Goal: Book appointment/travel/reservation

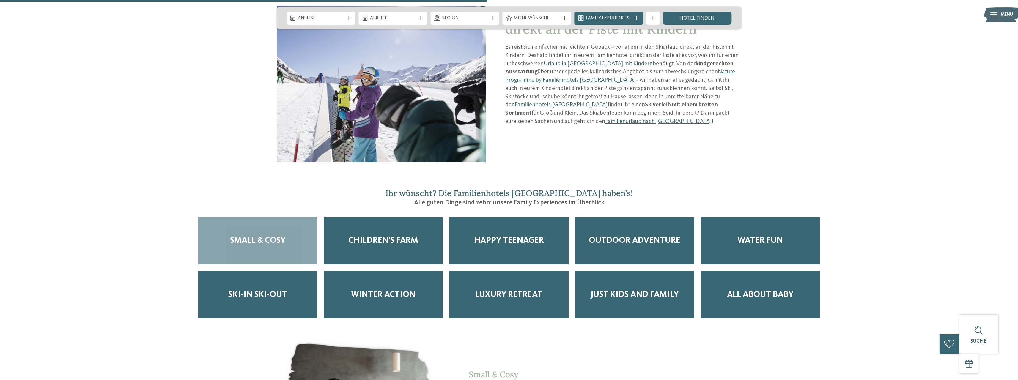
scroll to position [832, 0]
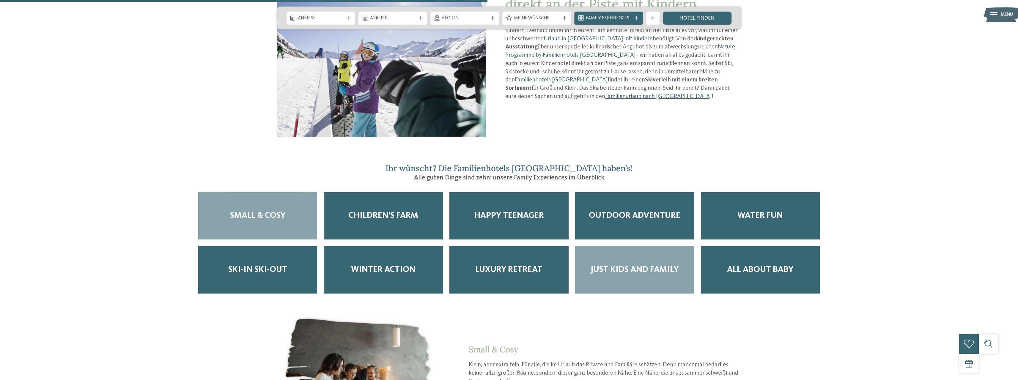
click at [647, 265] on span "Just Kids and Family" at bounding box center [635, 270] width 88 height 10
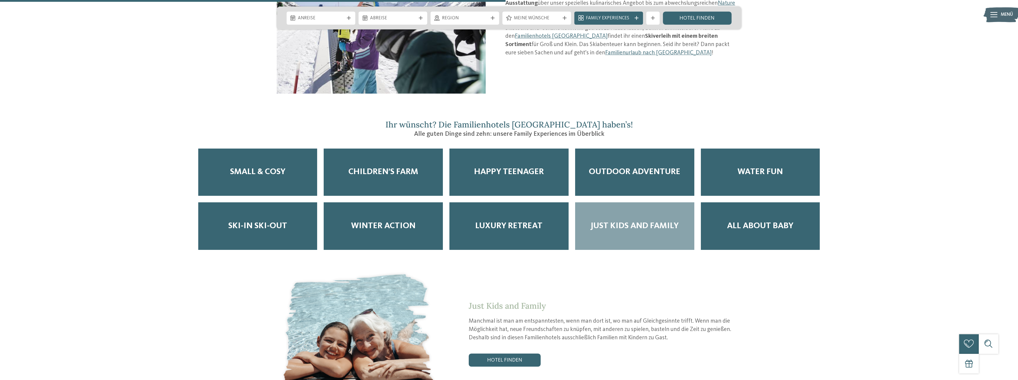
scroll to position [892, 0]
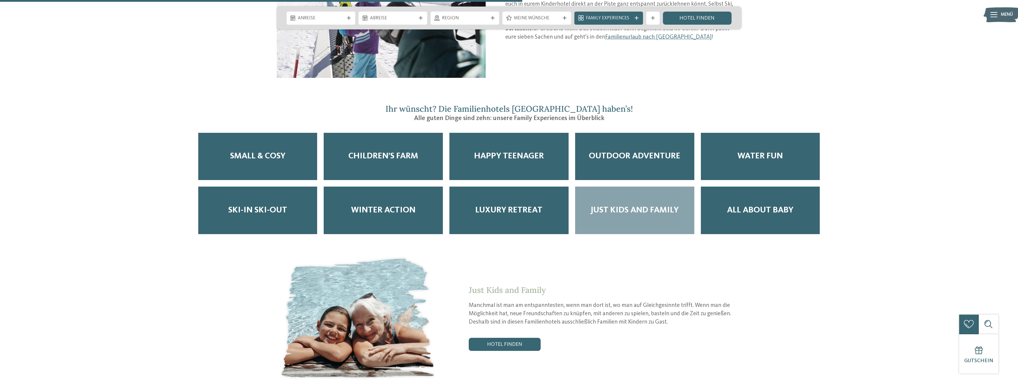
click at [188, 133] on section "Ihr wünscht? Die Familienhotels [GEOGRAPHIC_DATA] haben’s! Alle guten Dinge sin…" at bounding box center [509, 243] width 707 height 278
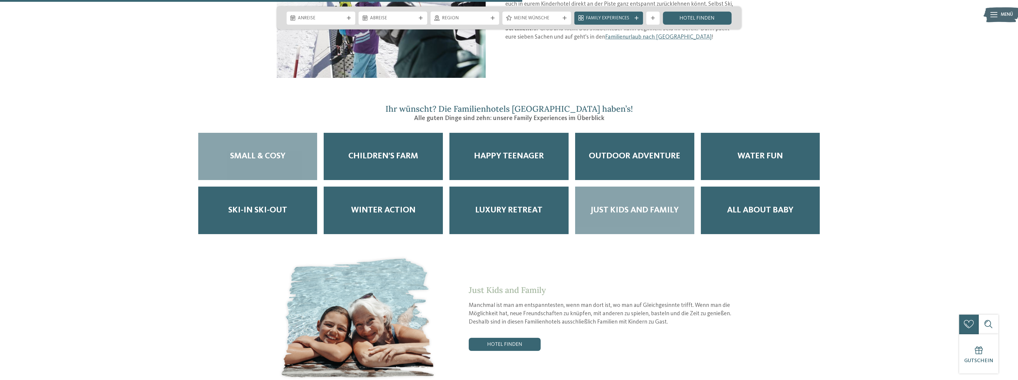
click at [210, 133] on div "Small & Cosy" at bounding box center [257, 157] width 119 height 48
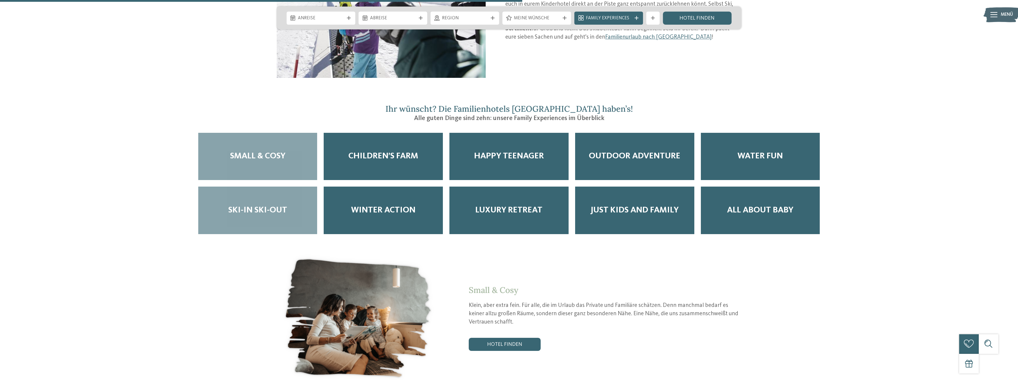
click at [272, 187] on div "Ski-in Ski-out" at bounding box center [257, 211] width 119 height 48
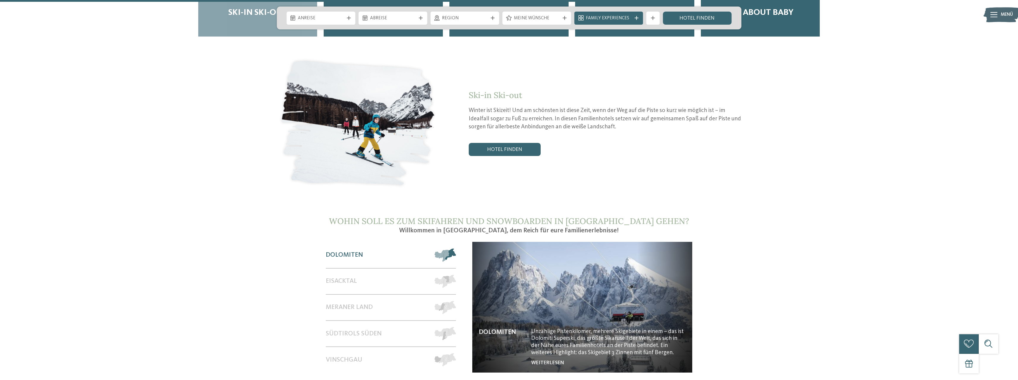
scroll to position [1100, 0]
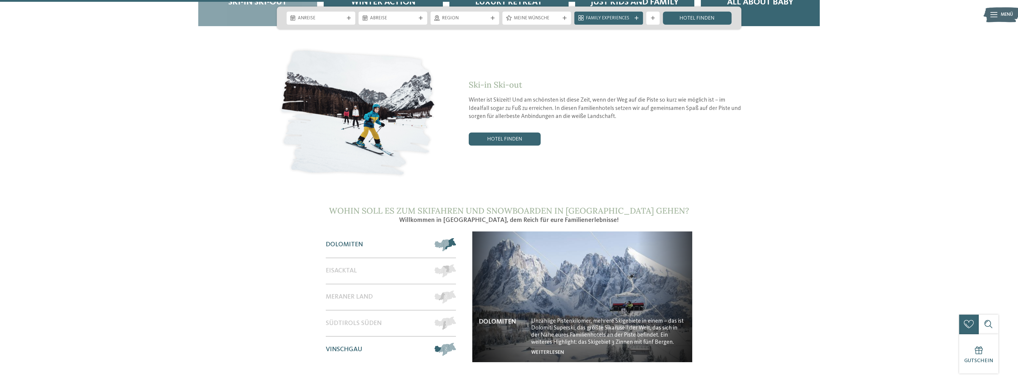
click at [333, 346] on span "Vinschgau" at bounding box center [344, 350] width 37 height 8
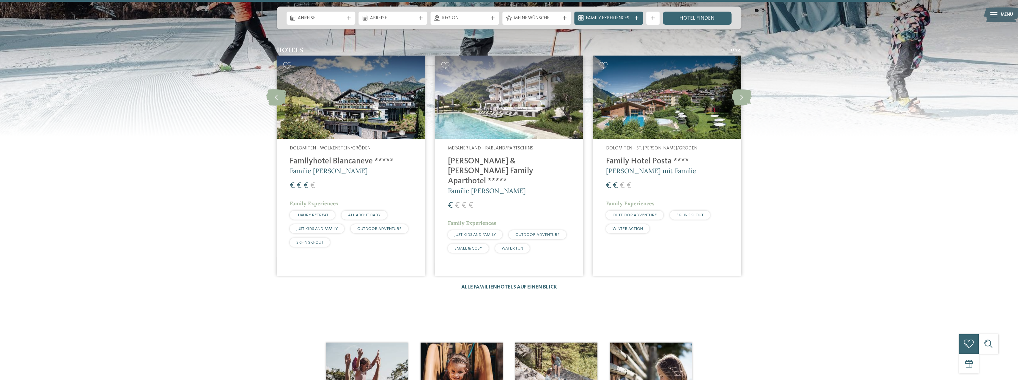
scroll to position [1545, 0]
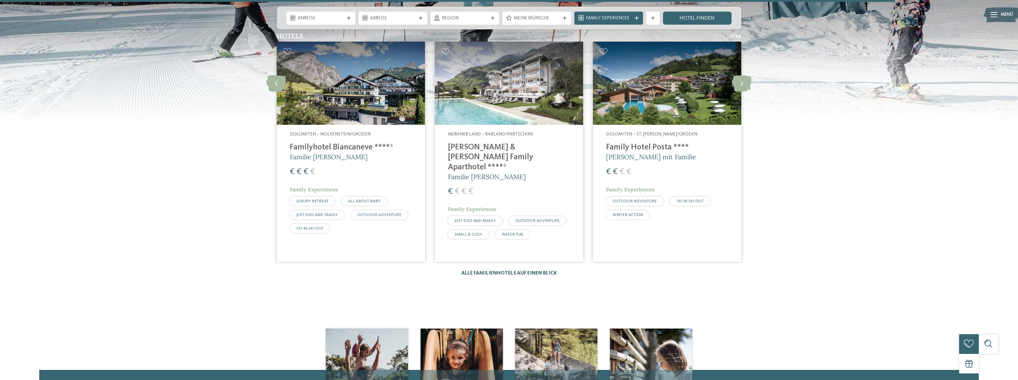
click at [482, 271] on link "Alle Familienhotels auf einen Blick" at bounding box center [509, 273] width 96 height 5
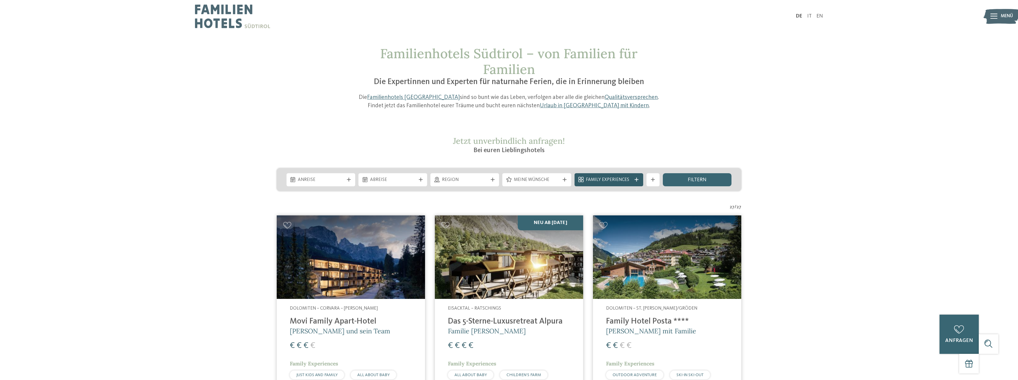
click at [617, 177] on span "Family Experiences" at bounding box center [609, 180] width 46 height 7
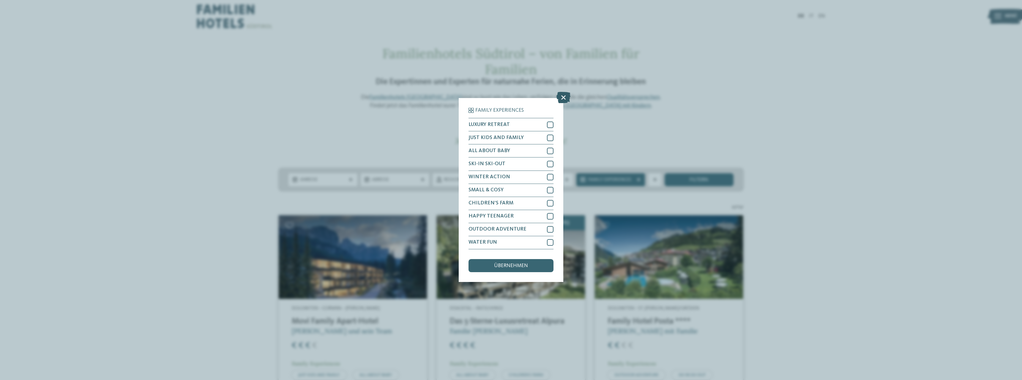
click at [564, 98] on icon at bounding box center [564, 97] width 14 height 11
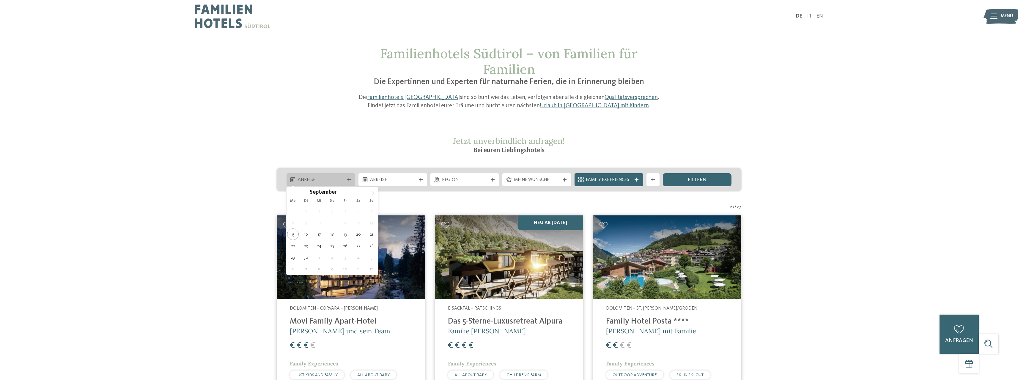
click at [350, 180] on icon at bounding box center [349, 180] width 4 height 4
click at [372, 193] on icon at bounding box center [373, 193] width 4 height 4
type input "****"
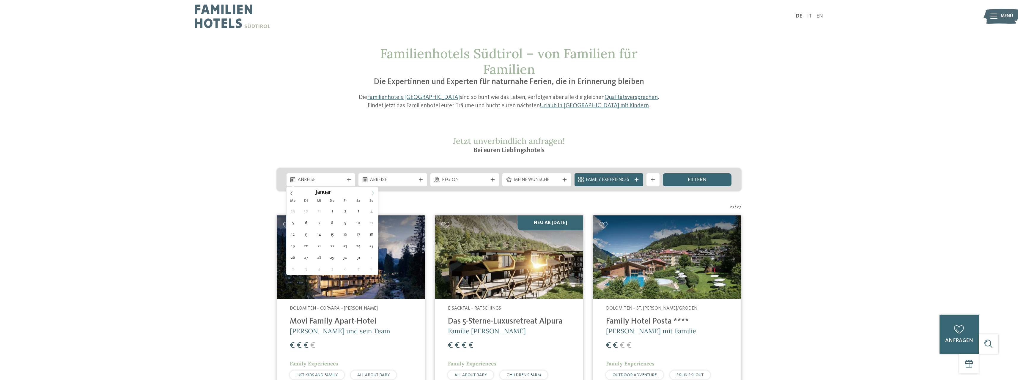
click at [372, 193] on icon at bounding box center [373, 193] width 4 height 4
type div "24.02.2026"
type input "****"
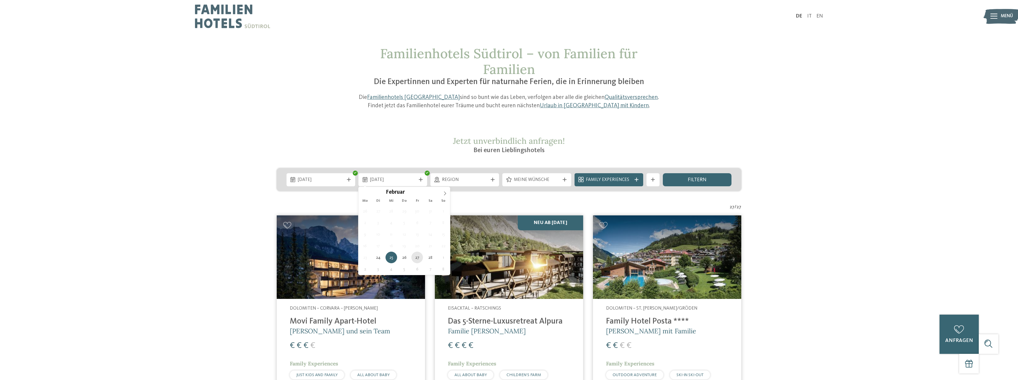
type div "27.02.2026"
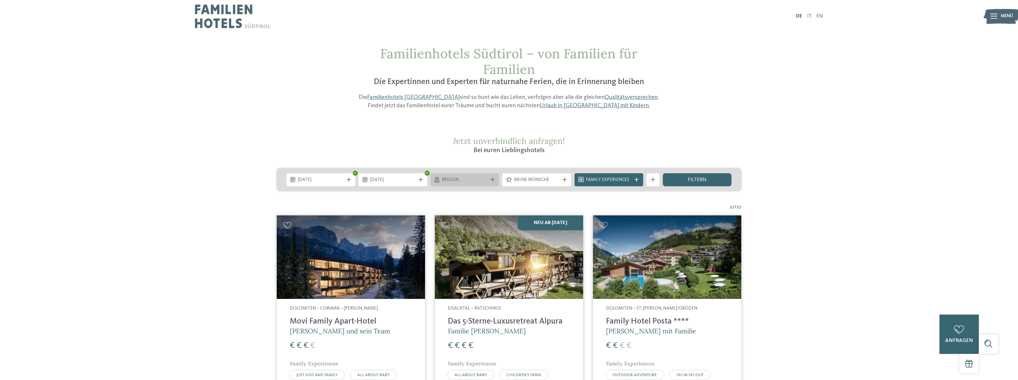
click at [469, 182] on span "Region" at bounding box center [465, 180] width 46 height 7
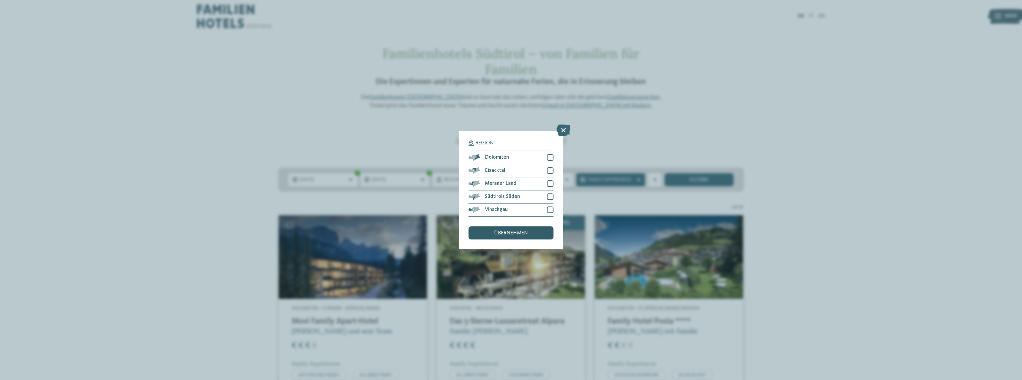
click at [492, 232] on div "übernehmen" at bounding box center [511, 232] width 85 height 13
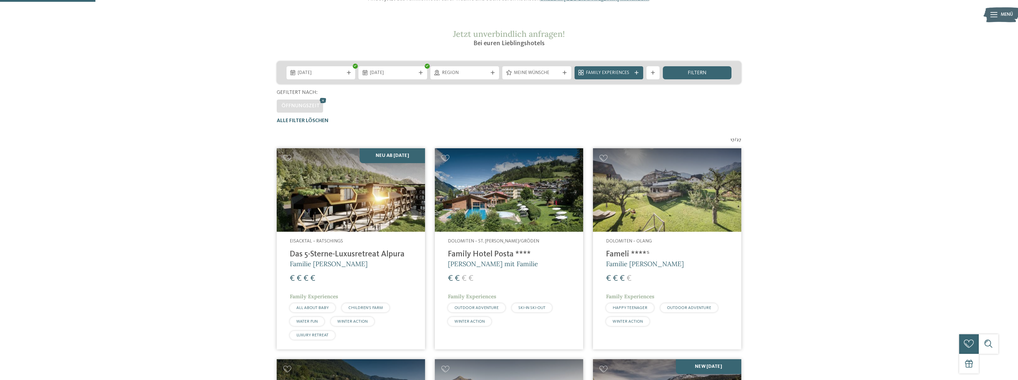
scroll to position [99, 0]
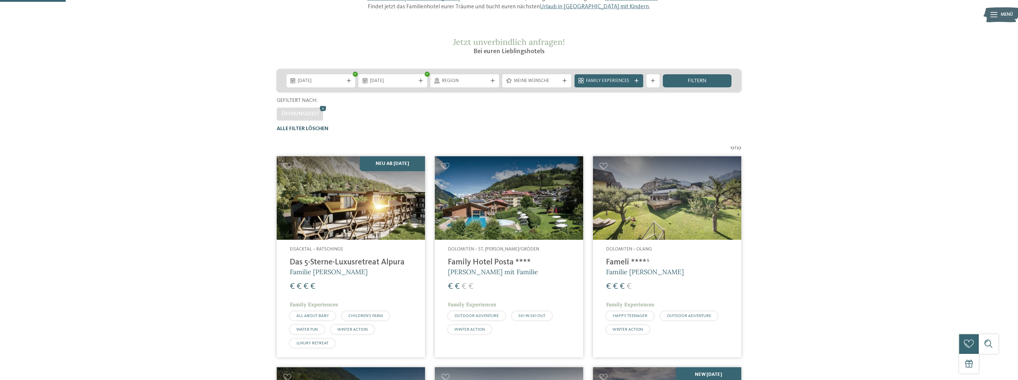
click at [309, 128] on span "Alle Filter löschen" at bounding box center [303, 128] width 52 height 5
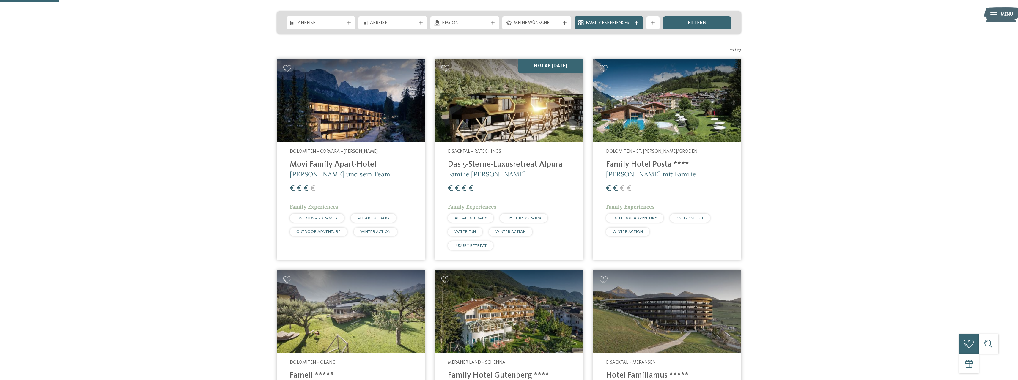
scroll to position [59, 0]
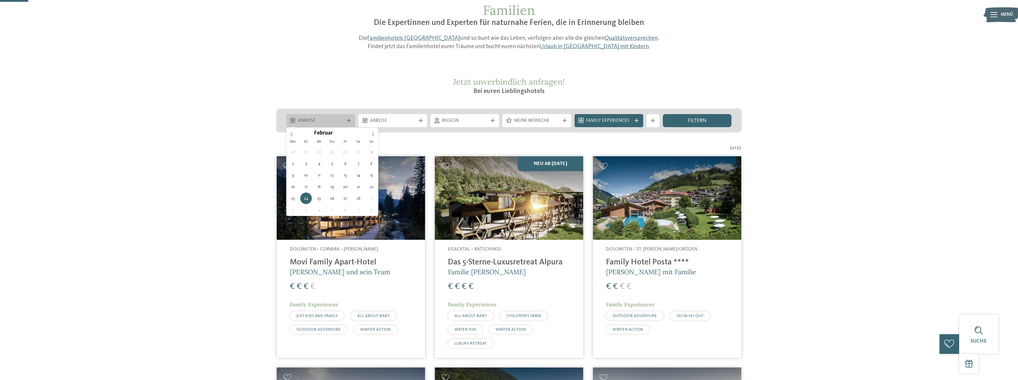
click at [324, 124] on div "Anreise" at bounding box center [321, 120] width 69 height 13
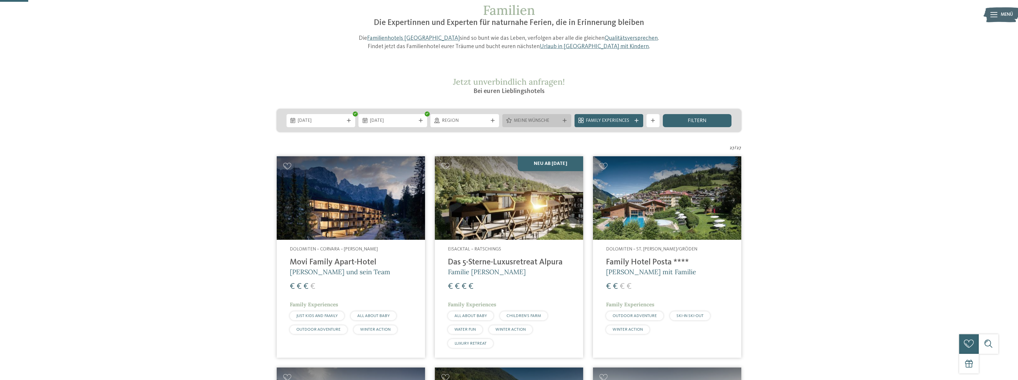
click at [542, 119] on span "Meine Wünsche" at bounding box center [537, 121] width 46 height 7
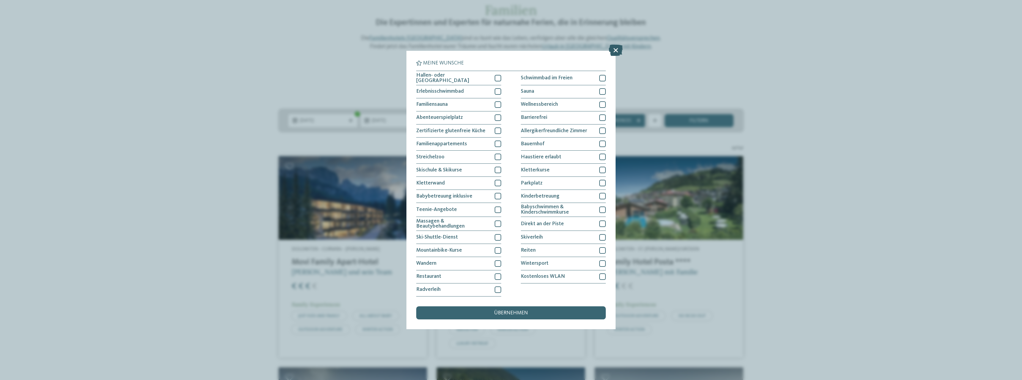
click at [613, 51] on icon at bounding box center [616, 50] width 14 height 11
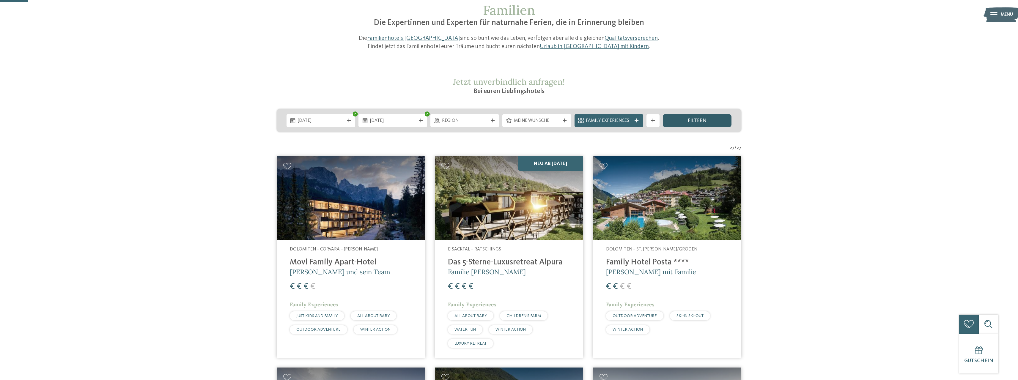
click at [685, 115] on div "filtern" at bounding box center [697, 120] width 69 height 13
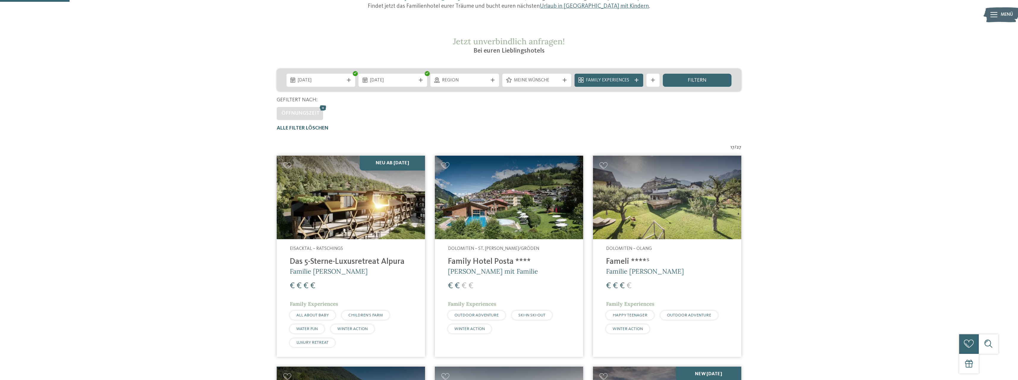
scroll to position [99, 0]
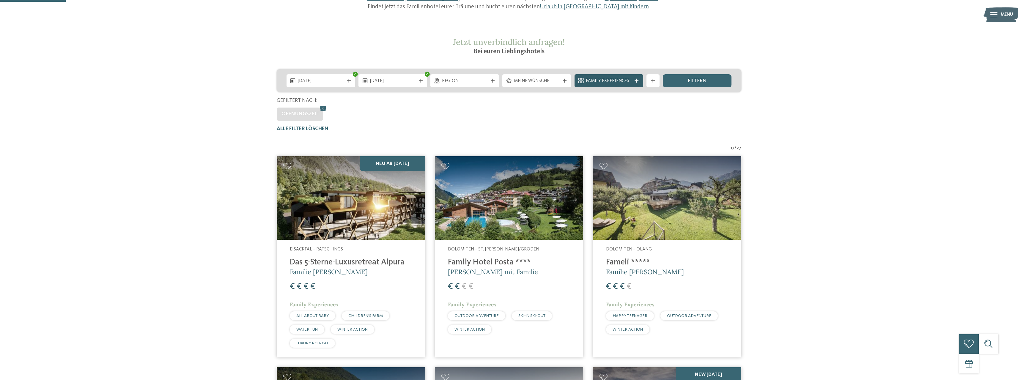
click at [601, 79] on span "Family Experiences" at bounding box center [609, 81] width 46 height 7
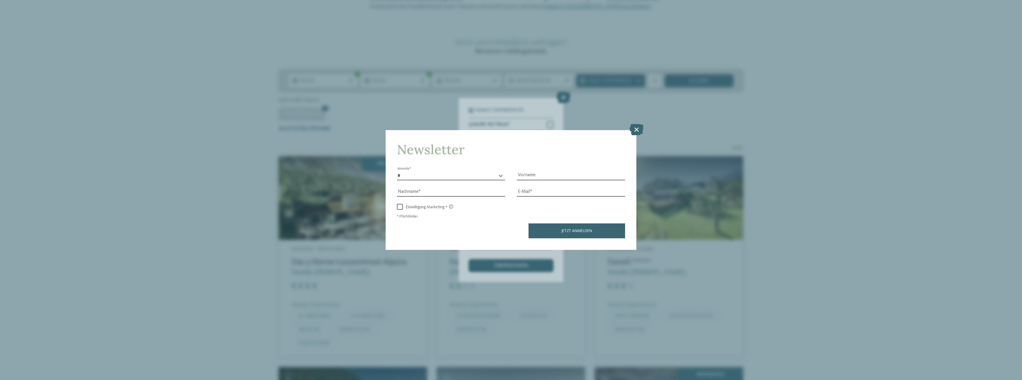
click at [638, 123] on div "Newsletter * **** **** ******* ****** Anrede Vorname Nachname Link" at bounding box center [511, 190] width 1022 height 380
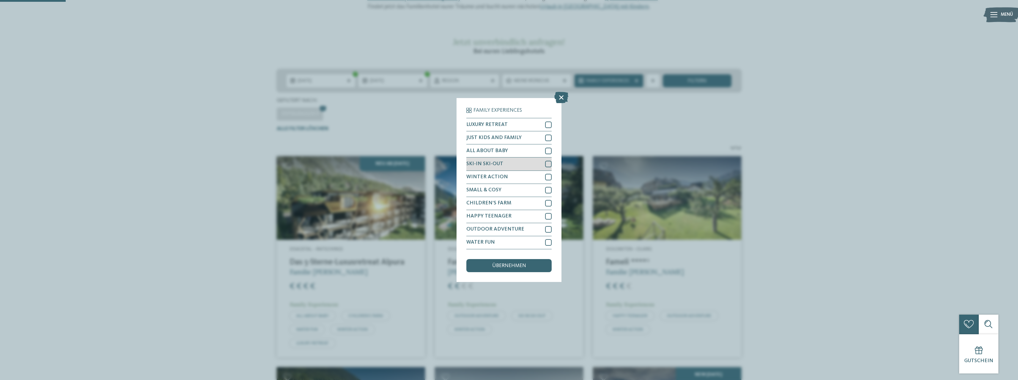
click at [509, 166] on div "SKI-IN SKI-OUT" at bounding box center [508, 164] width 85 height 13
click at [503, 268] on span "übernehmen" at bounding box center [509, 265] width 34 height 5
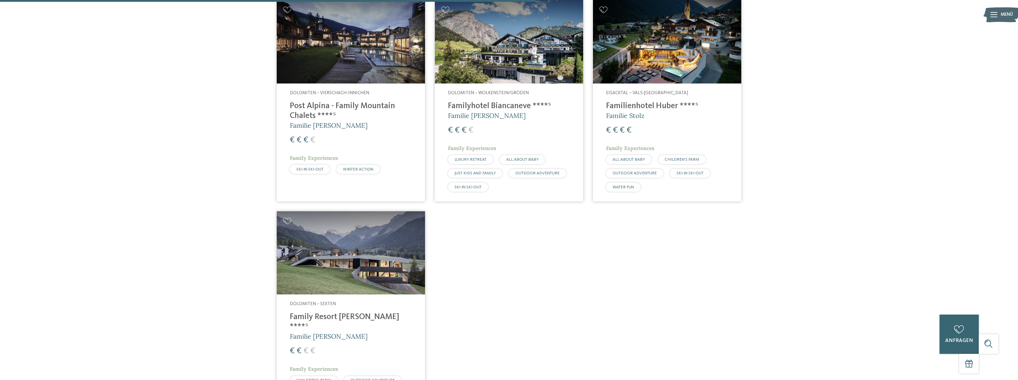
scroll to position [515, 0]
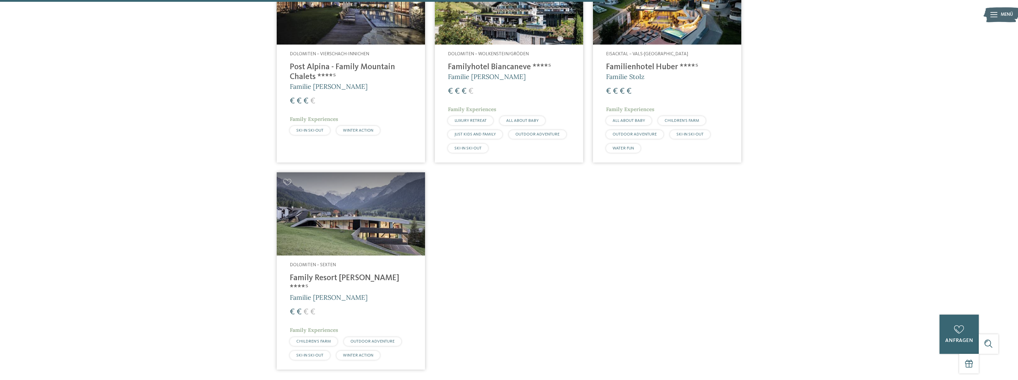
click at [341, 220] on img at bounding box center [351, 214] width 148 height 84
